Goal: Task Accomplishment & Management: Use online tool/utility

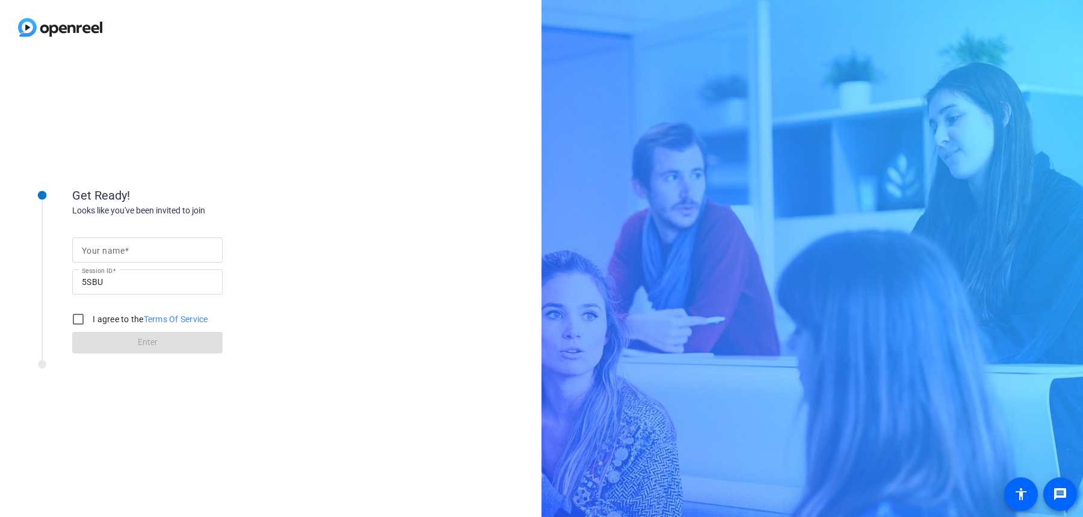
click at [118, 252] on mat-label "Your name" at bounding box center [103, 251] width 43 height 10
click at [118, 252] on input "Your name" at bounding box center [147, 250] width 131 height 14
type input "Phil"
click at [74, 319] on input "I agree to the Terms Of Service" at bounding box center [78, 319] width 24 height 24
checkbox input "true"
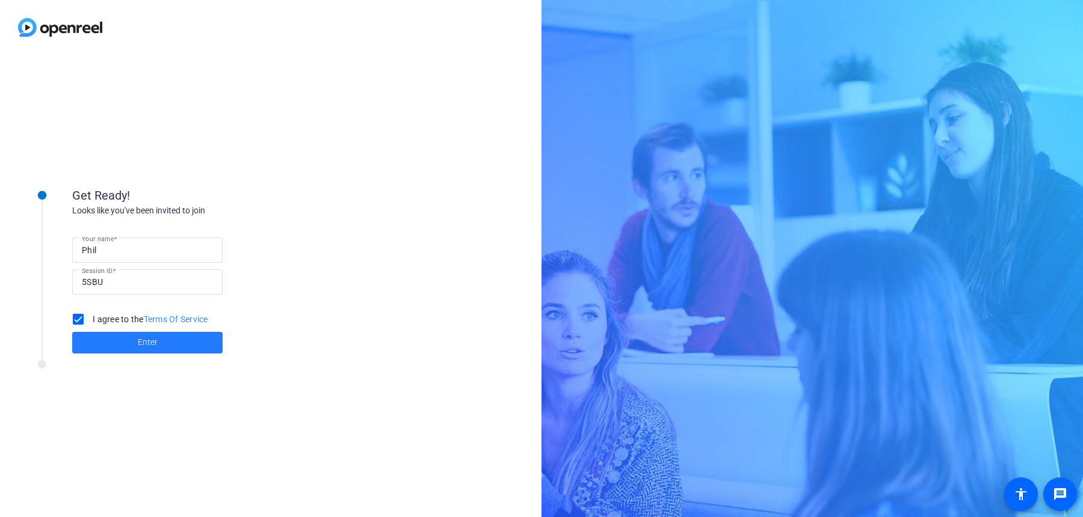
click at [136, 348] on span at bounding box center [147, 342] width 150 height 29
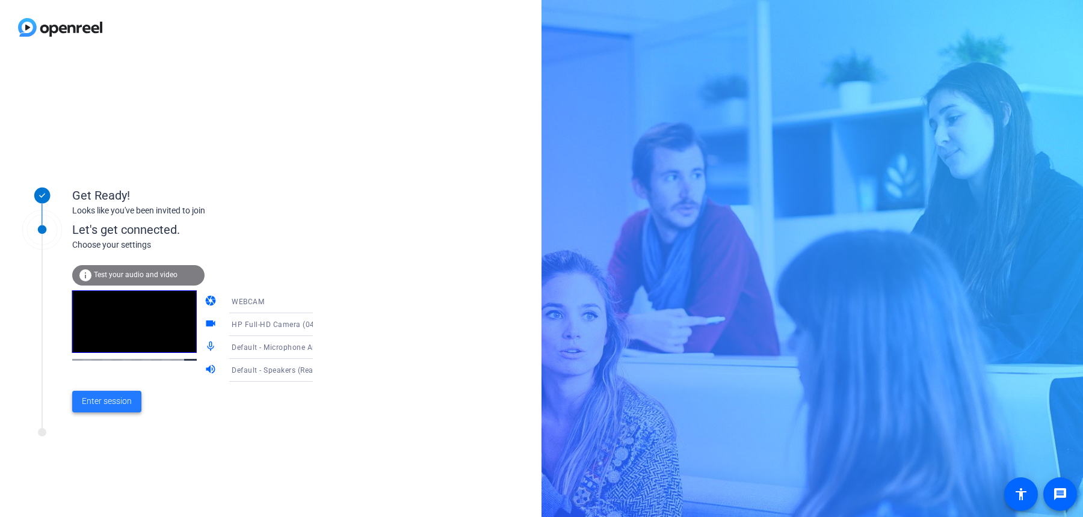
click at [94, 395] on span "Enter session" at bounding box center [107, 401] width 50 height 13
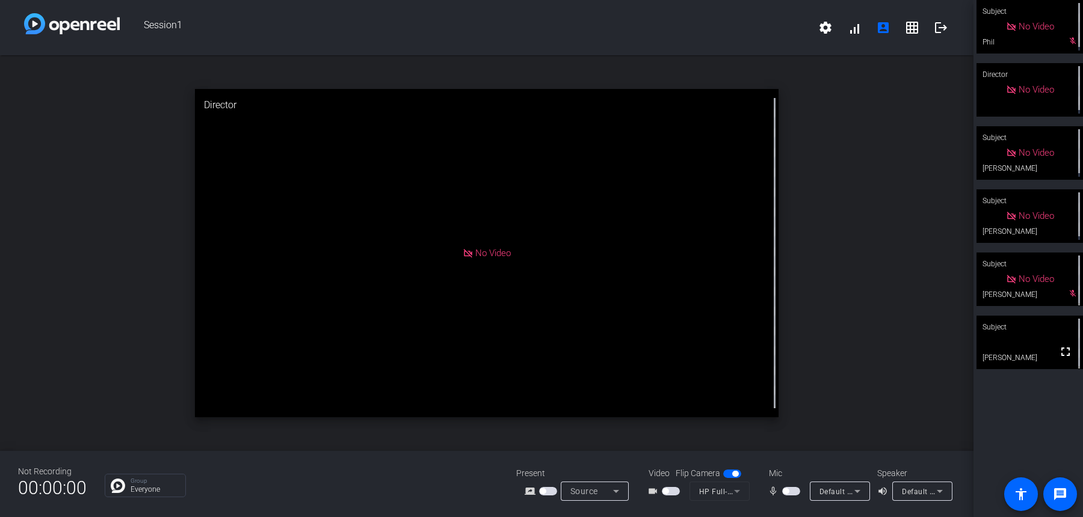
click at [941, 324] on div "open_in_new Director No Video" at bounding box center [486, 253] width 973 height 396
click at [793, 492] on span "button" at bounding box center [791, 491] width 18 height 8
